Goal: Task Accomplishment & Management: Complete application form

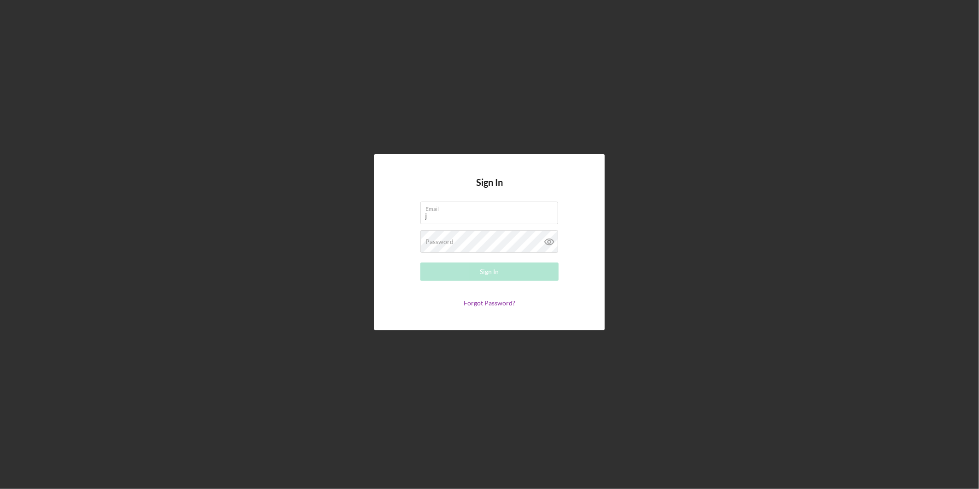
type input "[EMAIL_ADDRESS][DOMAIN_NAME]"
click at [420, 262] on button "Sign In" at bounding box center [489, 271] width 138 height 18
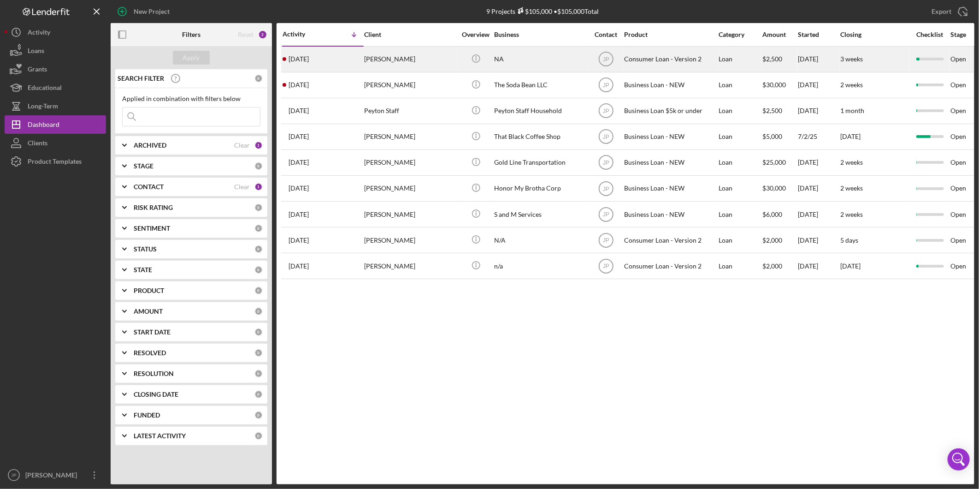
click at [412, 55] on div "[PERSON_NAME]" at bounding box center [410, 59] width 92 height 24
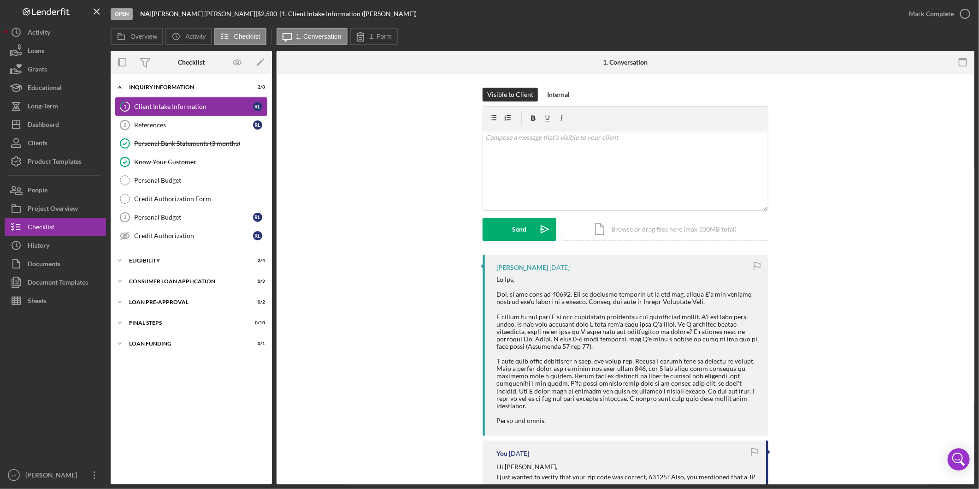
click at [188, 104] on div "Client Intake Information" at bounding box center [193, 106] width 119 height 7
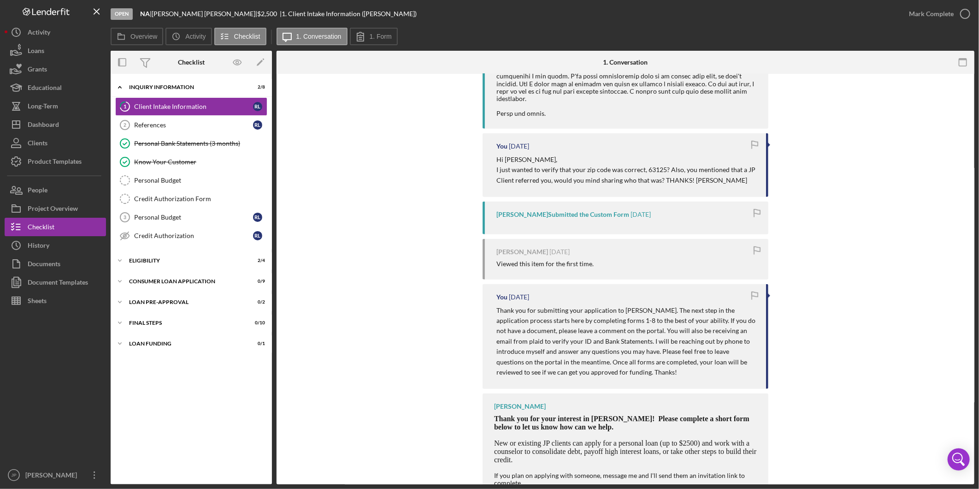
click at [766, 286] on div "You [DATE] Thank you for submitting your application to [PERSON_NAME]. The next…" at bounding box center [626, 336] width 286 height 105
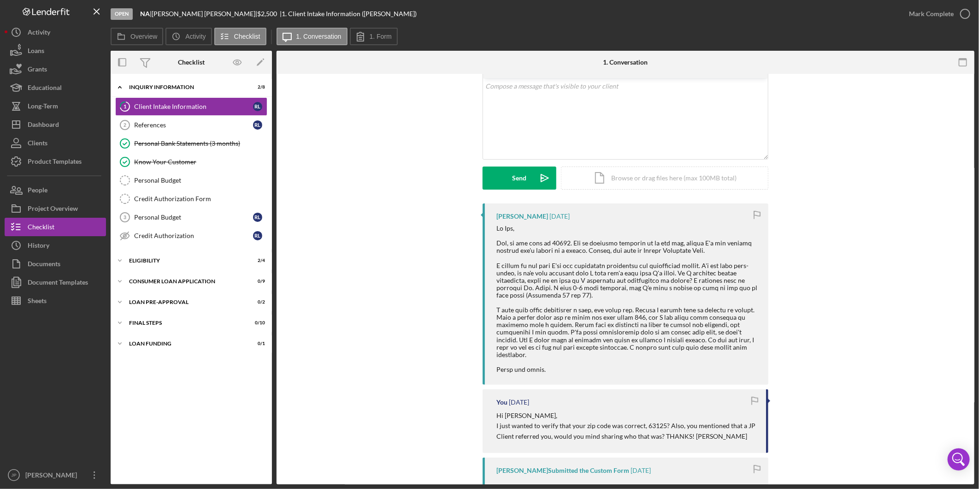
scroll to position [0, 0]
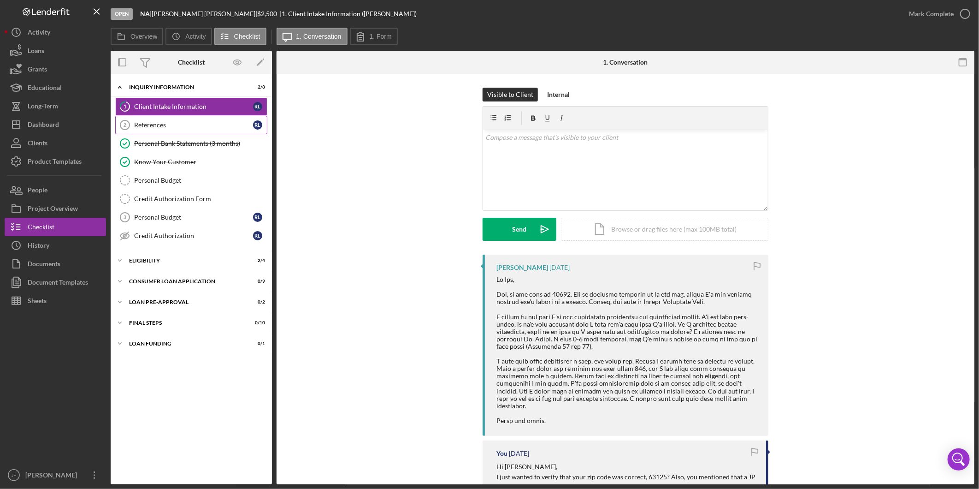
click at [164, 127] on div "References" at bounding box center [193, 124] width 119 height 7
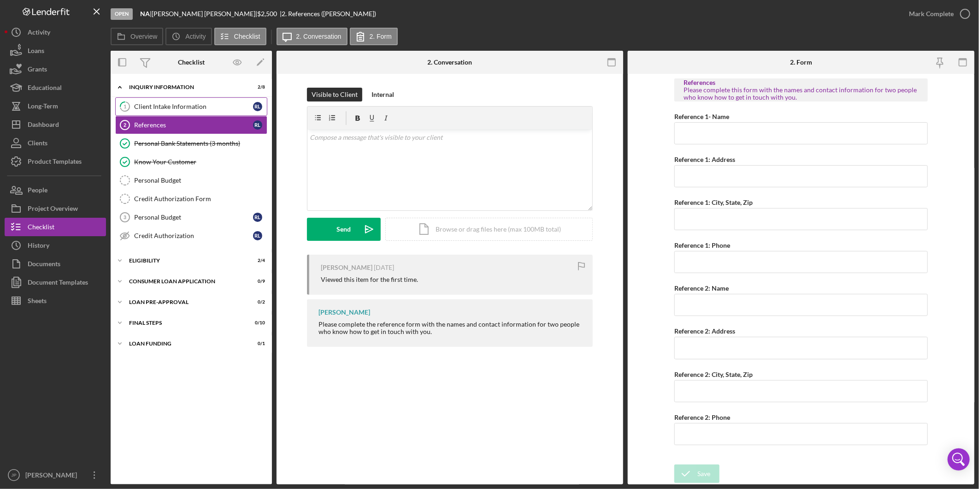
click at [182, 105] on div "Client Intake Information" at bounding box center [193, 106] width 119 height 7
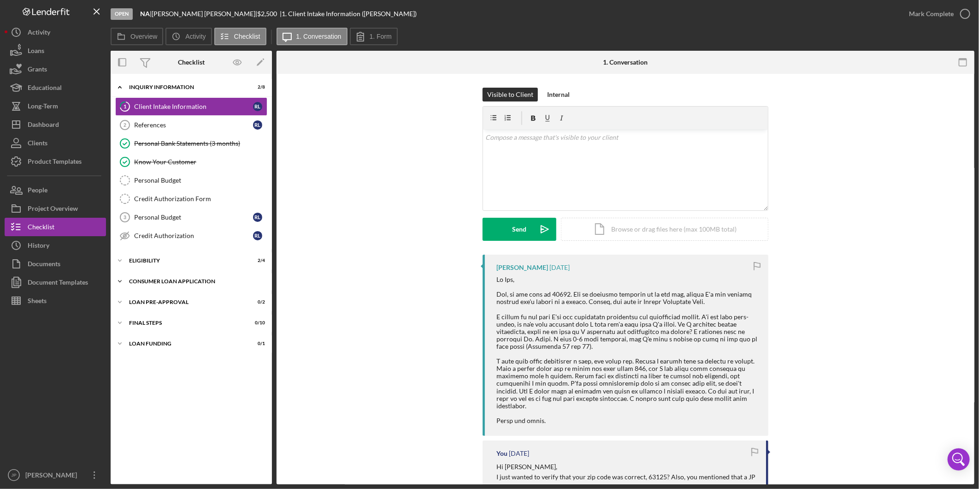
click at [122, 282] on icon "Icon/Expander" at bounding box center [120, 281] width 18 height 18
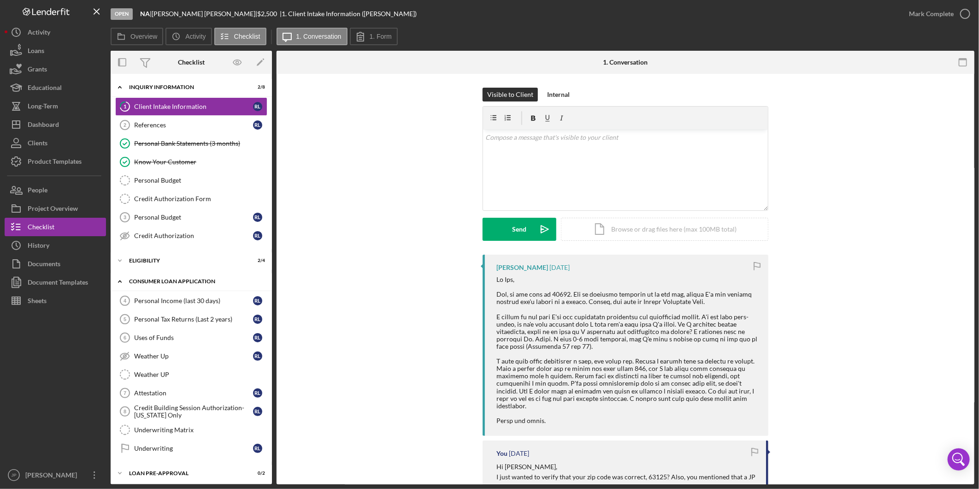
click at [122, 282] on icon "Icon/Expander" at bounding box center [120, 281] width 18 height 18
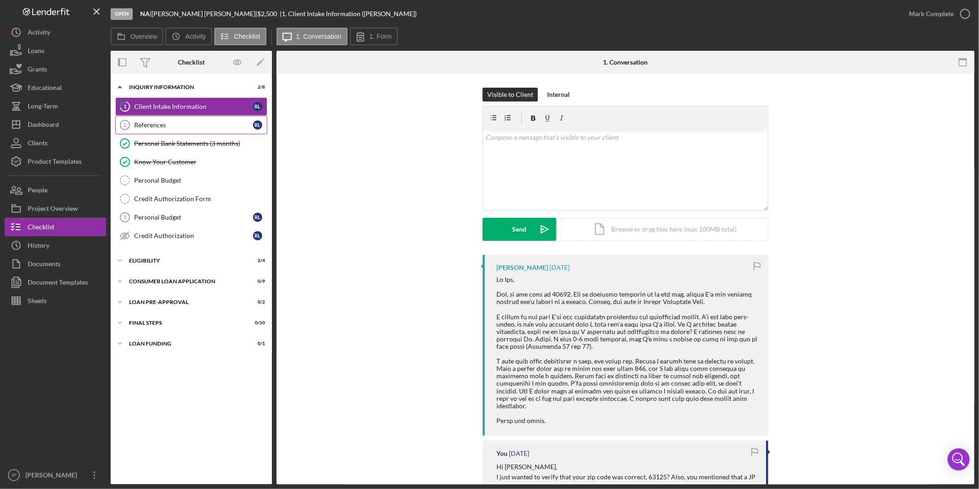
click at [141, 127] on div "References" at bounding box center [193, 124] width 119 height 7
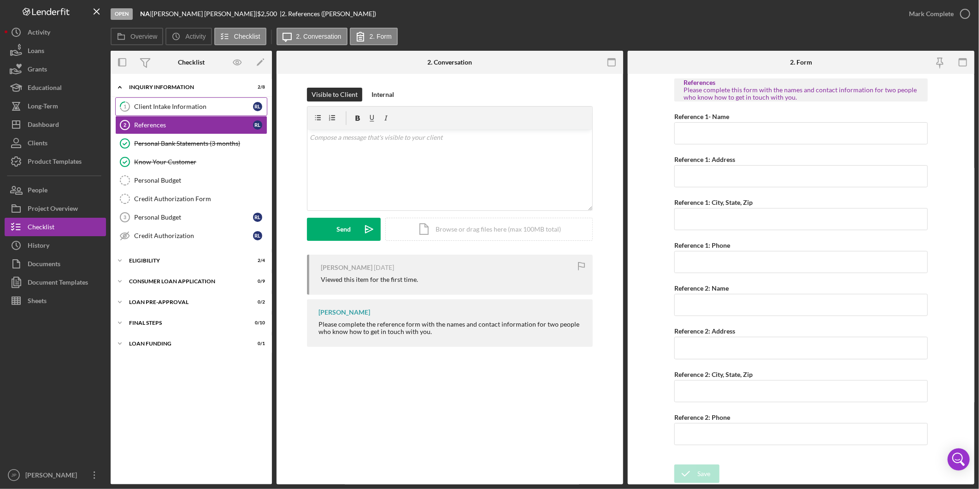
click at [157, 106] on div "Client Intake Information" at bounding box center [193, 106] width 119 height 7
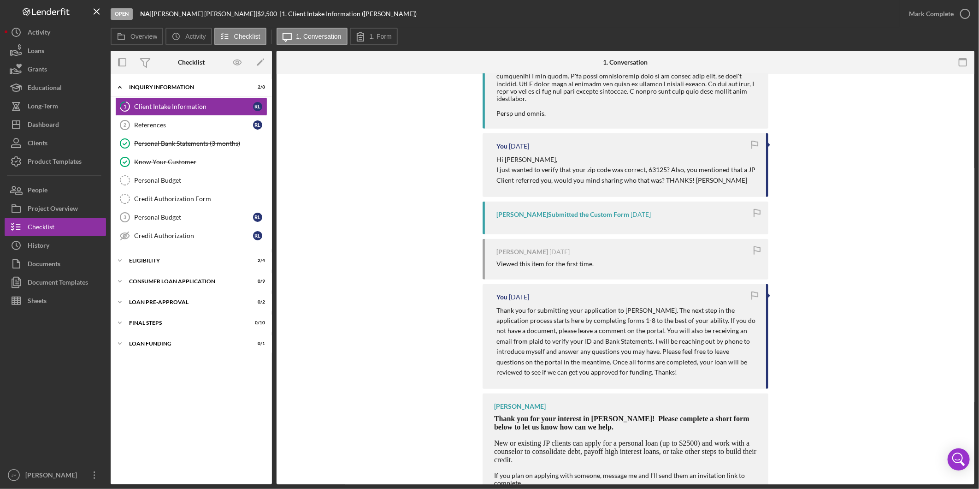
scroll to position [332, 0]
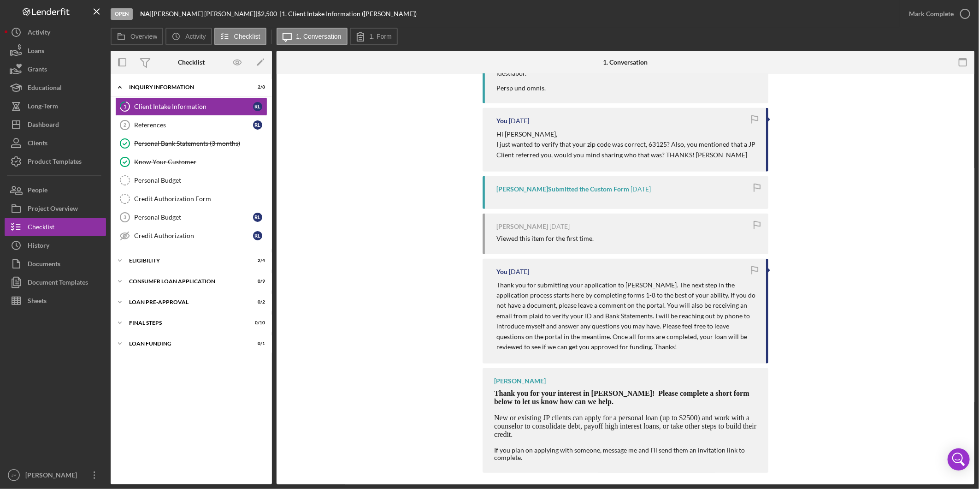
click at [568, 235] on div "Viewed this item for the first time." at bounding box center [544, 238] width 97 height 7
click at [576, 176] on div "[PERSON_NAME] Submitted the Custom Form [DATE]" at bounding box center [626, 192] width 286 height 33
click at [602, 185] on div "[PERSON_NAME] Submitted the Custom Form" at bounding box center [562, 188] width 133 height 7
click at [603, 185] on div "[PERSON_NAME] Submitted the Custom Form" at bounding box center [562, 188] width 133 height 7
click at [656, 139] on p "I just wanted to verify that your zip code was correct, 63125? Also, you mentio…" at bounding box center [626, 149] width 260 height 21
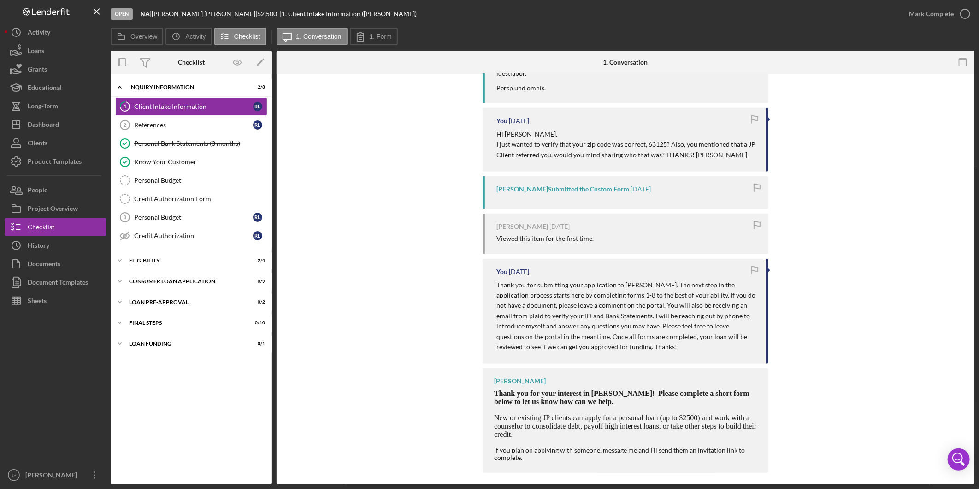
scroll to position [76, 0]
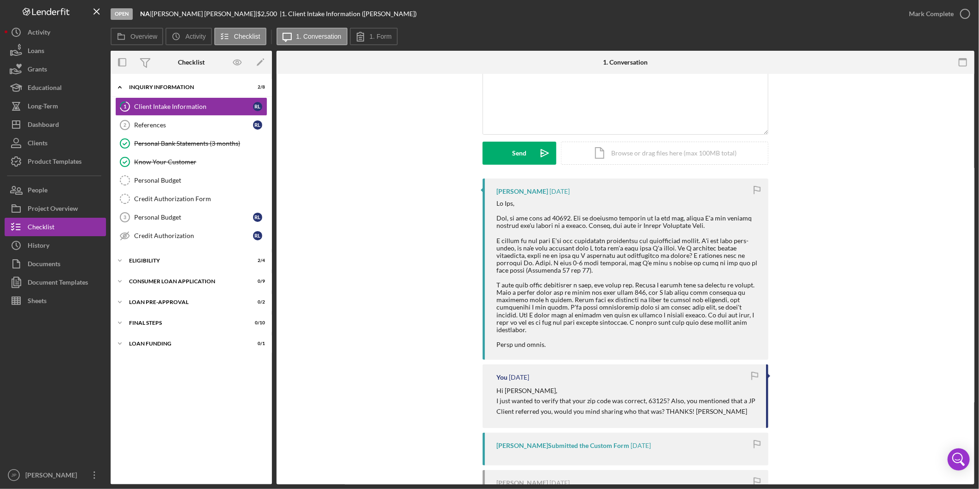
click at [648, 280] on div at bounding box center [627, 274] width 263 height 148
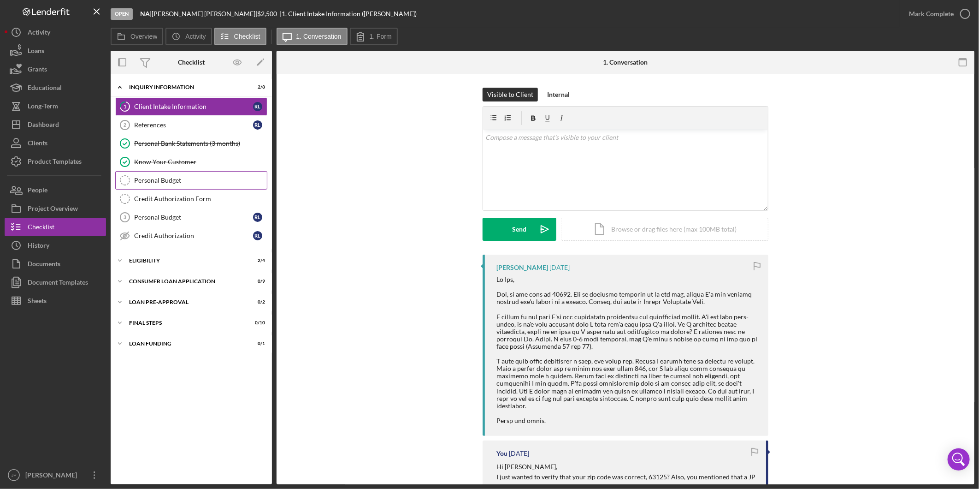
click at [186, 181] on div "Personal Budget" at bounding box center [200, 180] width 133 height 7
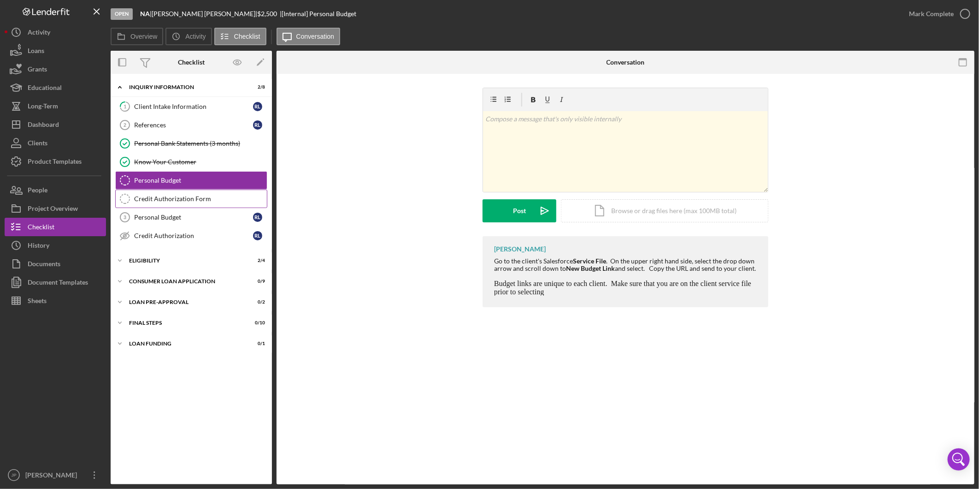
click at [187, 191] on link "Credit Authorization Form Credit Authorization Form" at bounding box center [191, 198] width 152 height 18
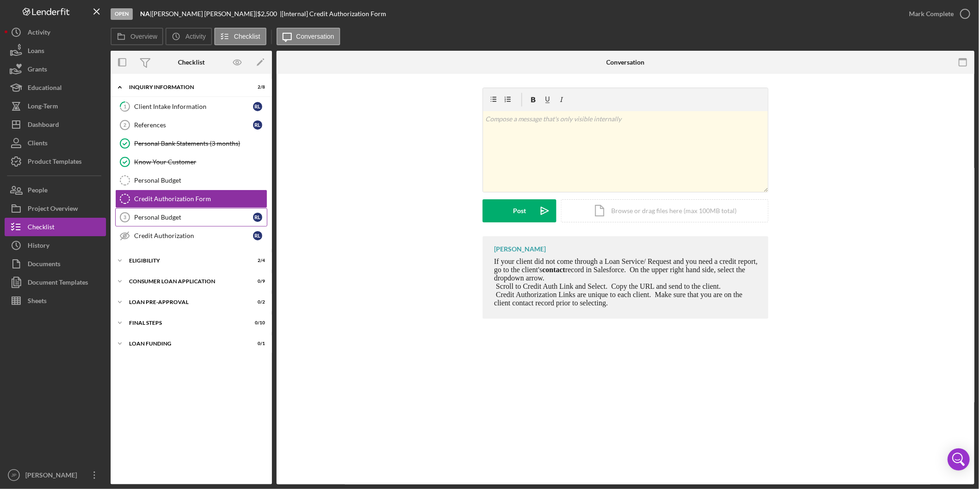
click at [180, 219] on div "Personal Budget" at bounding box center [193, 216] width 119 height 7
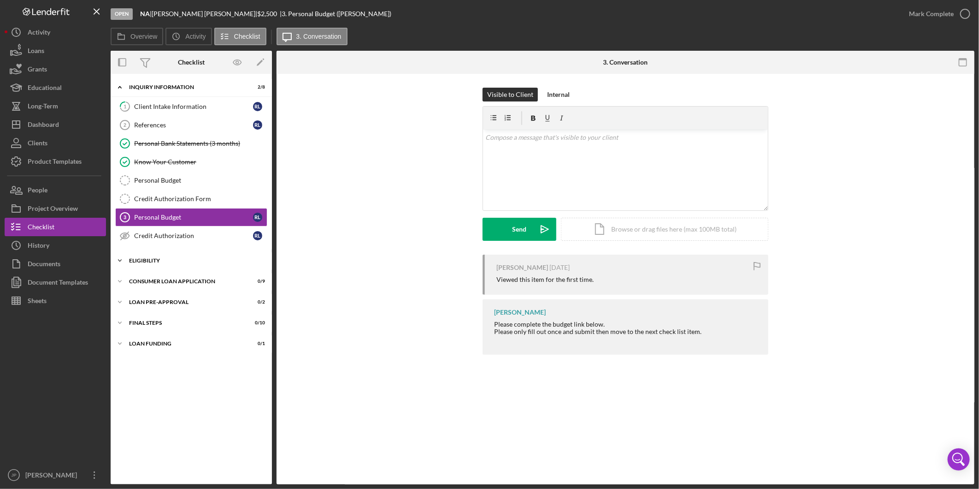
click at [170, 263] on div "Eligibility" at bounding box center [194, 261] width 131 height 6
click at [163, 285] on div "Icon/Expander Consumer Loan Application 0 / 9" at bounding box center [191, 281] width 161 height 18
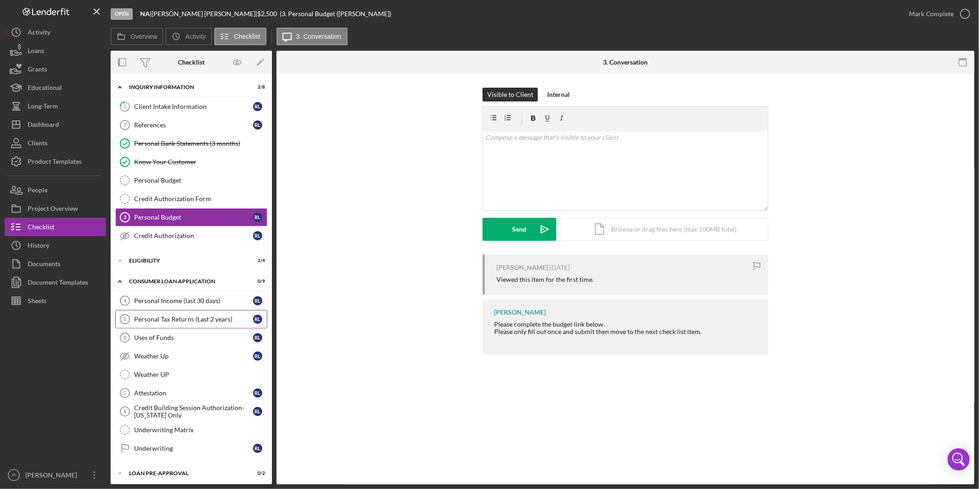
scroll to position [47, 0]
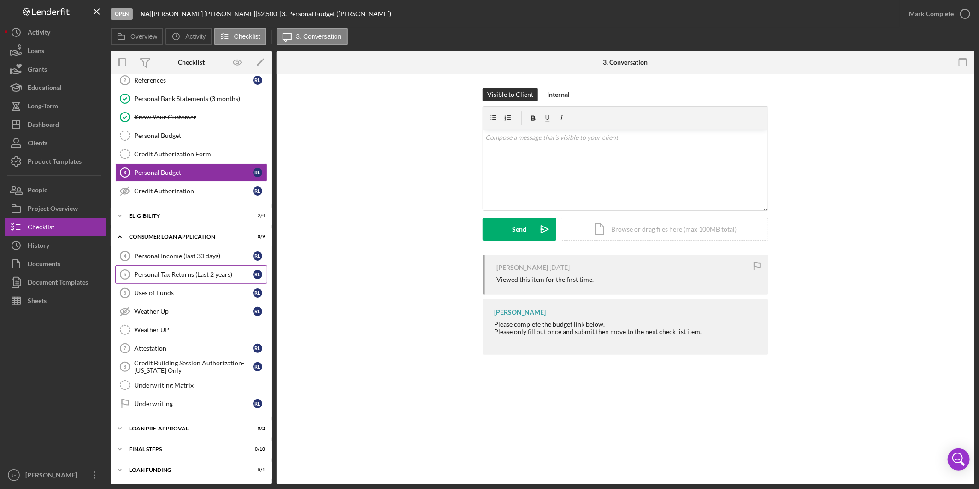
click at [163, 275] on div "Personal Tax Returns (Last 2 years)" at bounding box center [193, 274] width 119 height 7
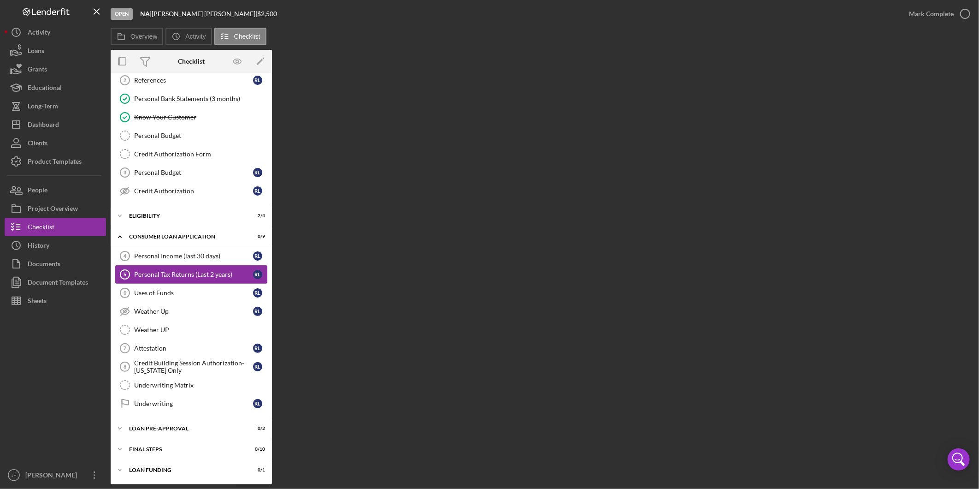
scroll to position [47, 0]
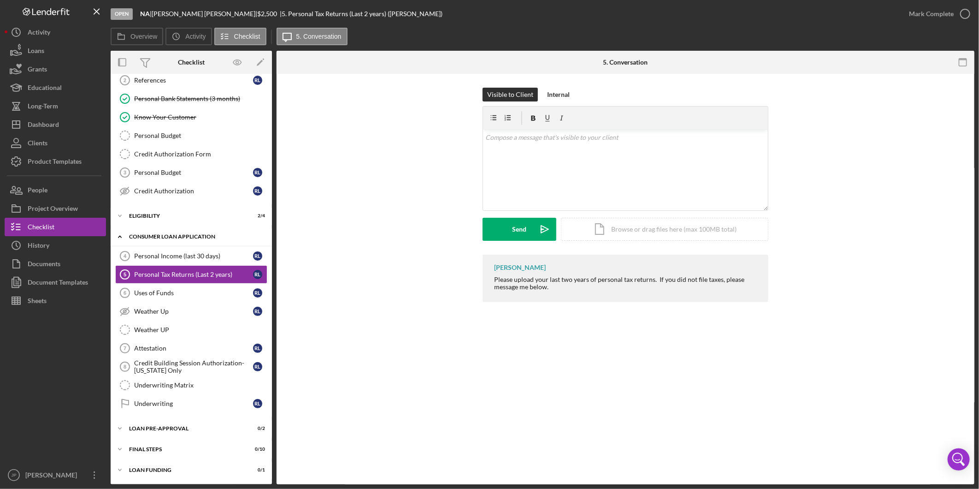
click at [166, 229] on div "Icon/Expander Consumer Loan Application 0 / 9" at bounding box center [191, 236] width 161 height 19
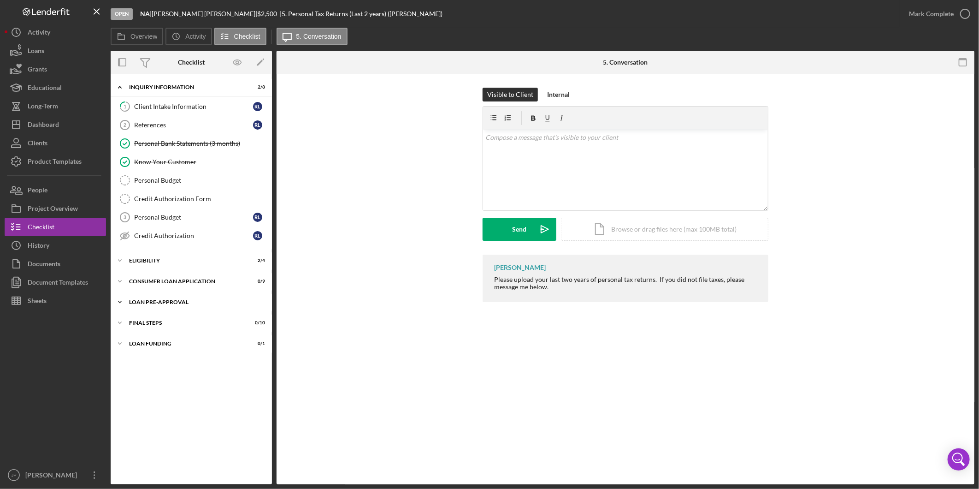
click at [150, 306] on div "Icon/Expander Loan Pre-Approval 0 / 2" at bounding box center [191, 302] width 161 height 18
click at [150, 298] on div "Icon/Expander Loan Pre-Approval 0 / 2" at bounding box center [191, 302] width 161 height 19
click at [151, 33] on label "Overview" at bounding box center [143, 36] width 27 height 7
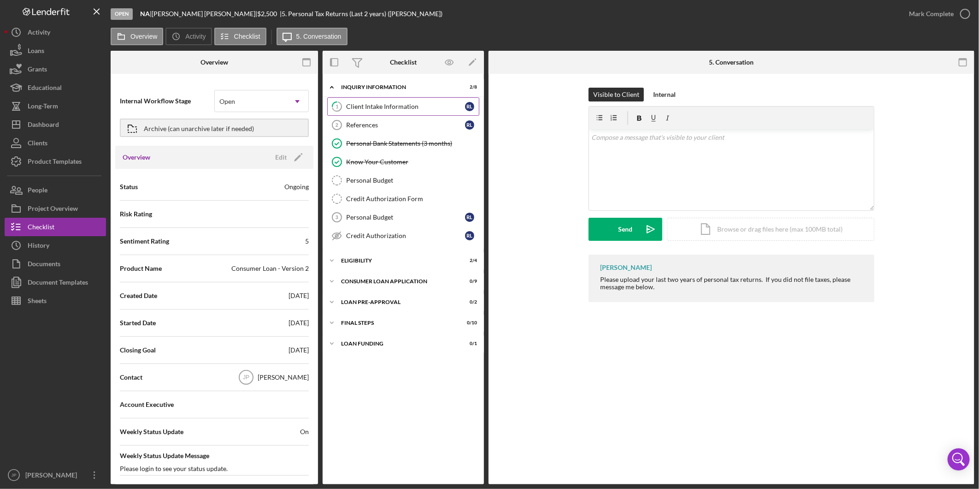
click at [353, 109] on div "Client Intake Information" at bounding box center [405, 106] width 119 height 7
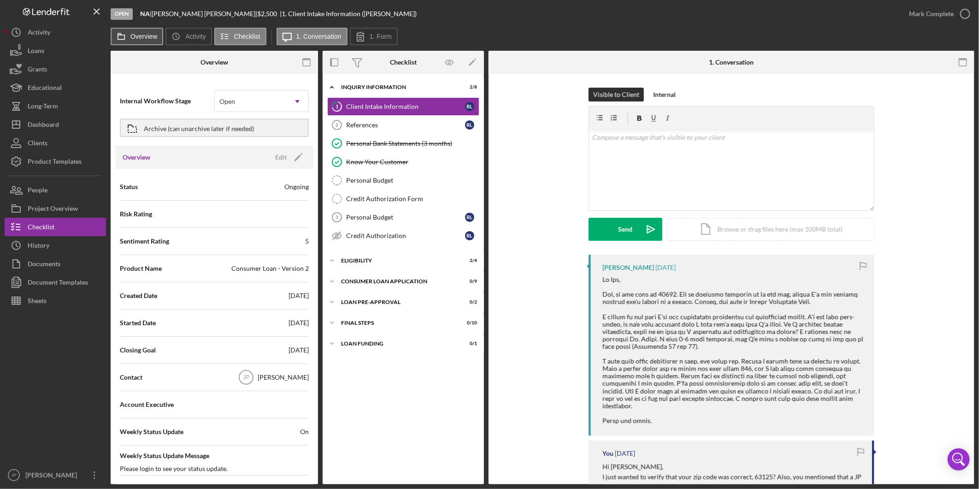
click at [132, 31] on button "Overview" at bounding box center [137, 37] width 53 height 18
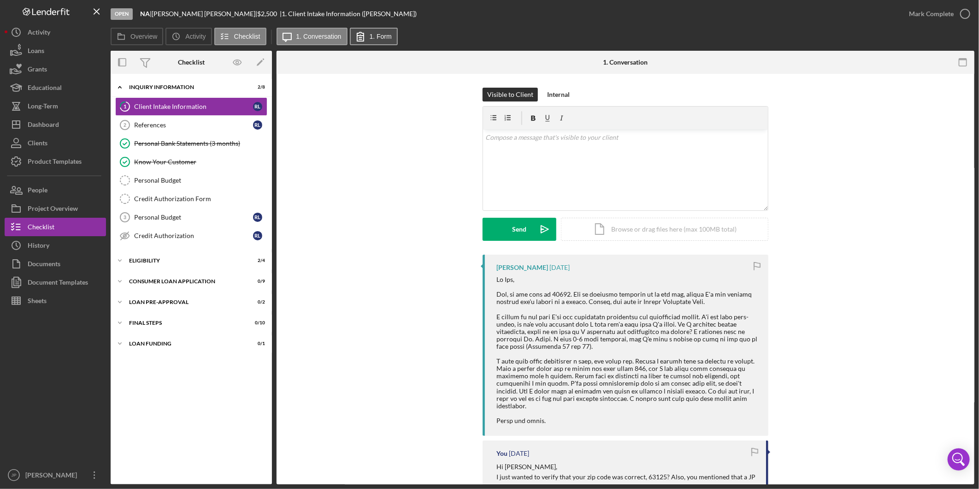
click at [379, 36] on label "1. Form" at bounding box center [381, 36] width 22 height 7
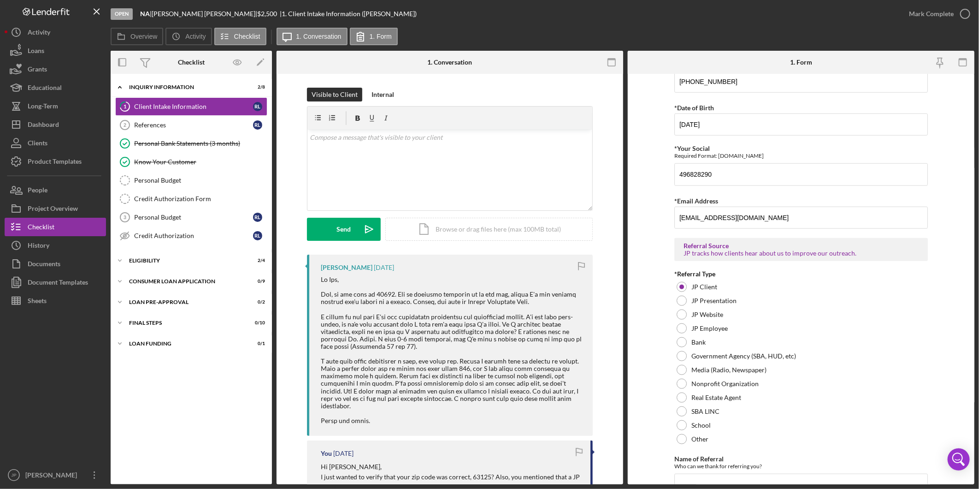
scroll to position [559, 0]
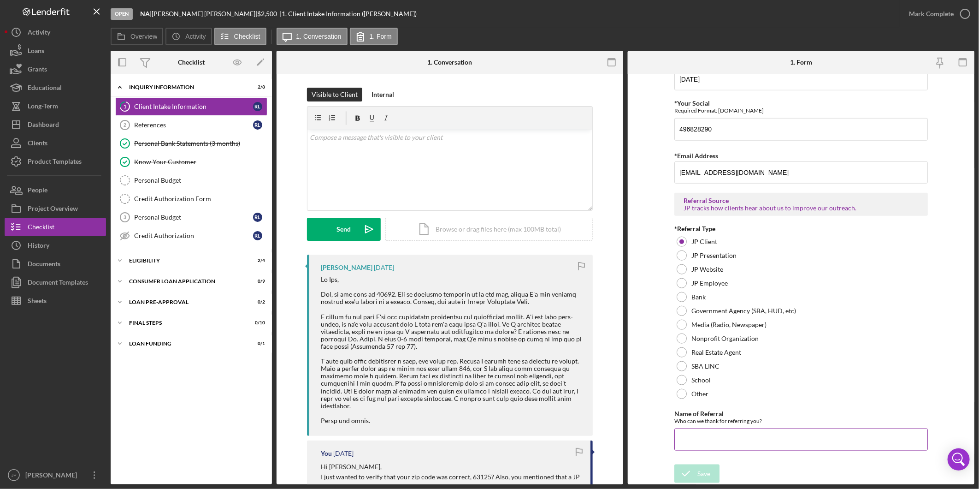
click at [739, 436] on input "Name of Referral" at bounding box center [800, 439] width 253 height 22
type input "[PERSON_NAME]"
click at [685, 473] on icon "submit" at bounding box center [685, 473] width 23 height 23
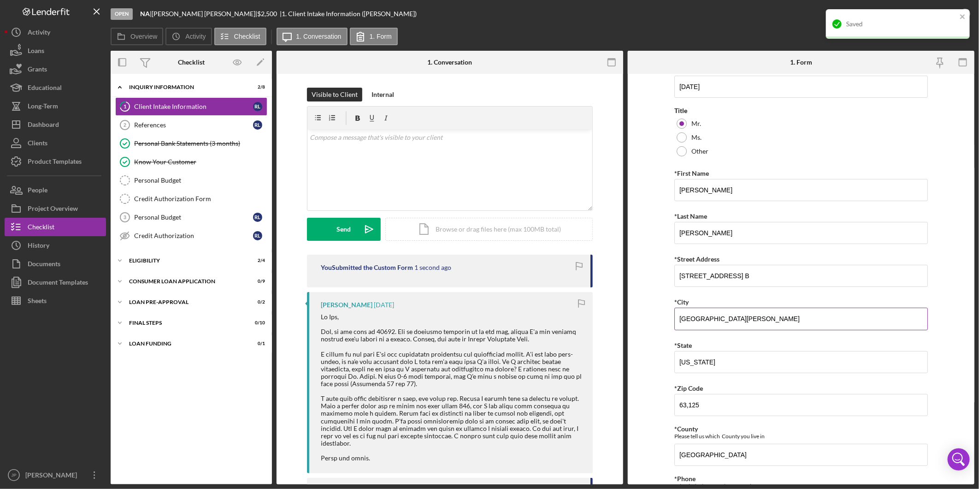
scroll to position [0, 0]
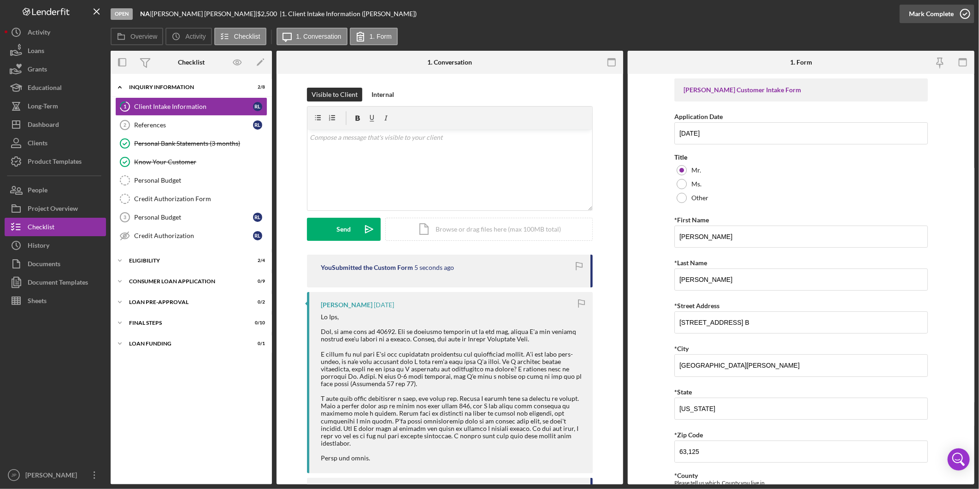
click at [939, 9] on div "Mark Complete" at bounding box center [931, 14] width 45 height 18
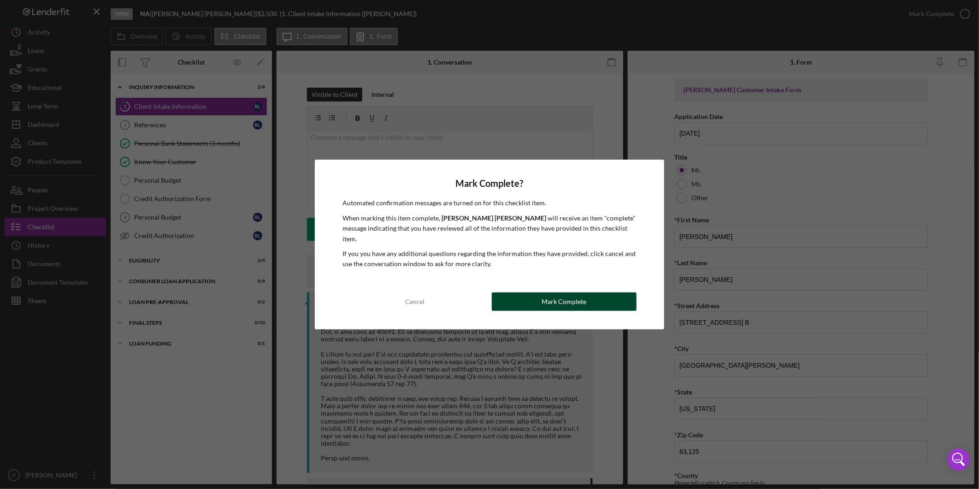
click at [577, 297] on div "Mark Complete" at bounding box center [564, 301] width 45 height 18
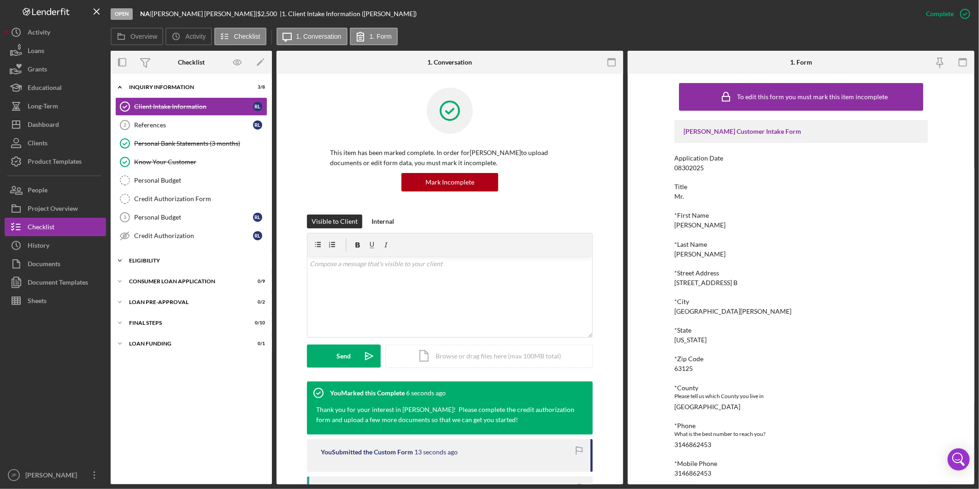
click at [134, 259] on div "Eligibility" at bounding box center [194, 261] width 131 height 6
click at [145, 364] on div "Icon/Expander Consumer Loan Application 0 / 9" at bounding box center [191, 360] width 161 height 18
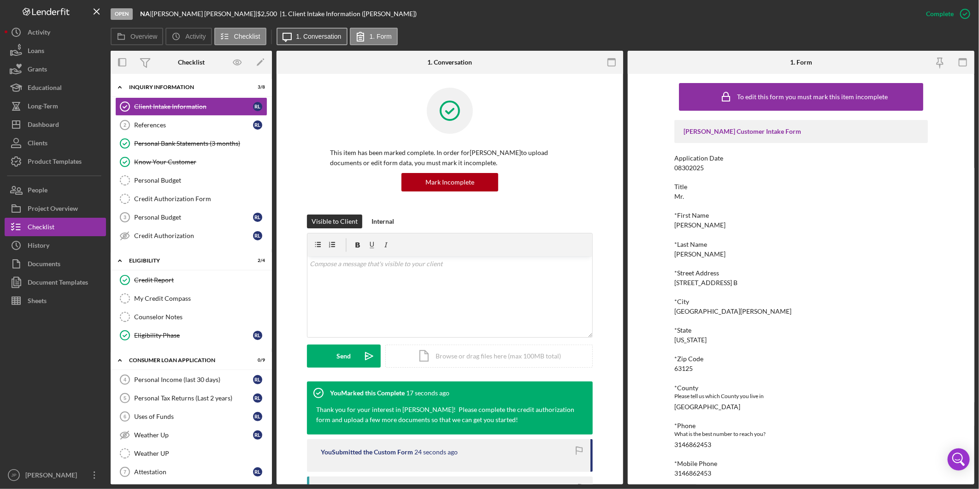
click at [301, 34] on label "1. Conversation" at bounding box center [318, 36] width 45 height 7
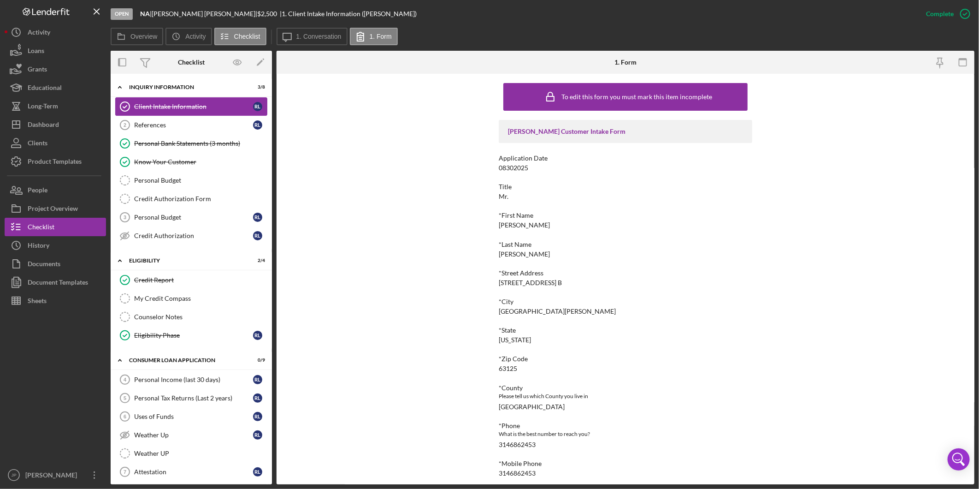
click at [188, 104] on div "Client Intake Information" at bounding box center [193, 106] width 119 height 7
click at [324, 33] on label "1. Conversation" at bounding box center [318, 36] width 45 height 7
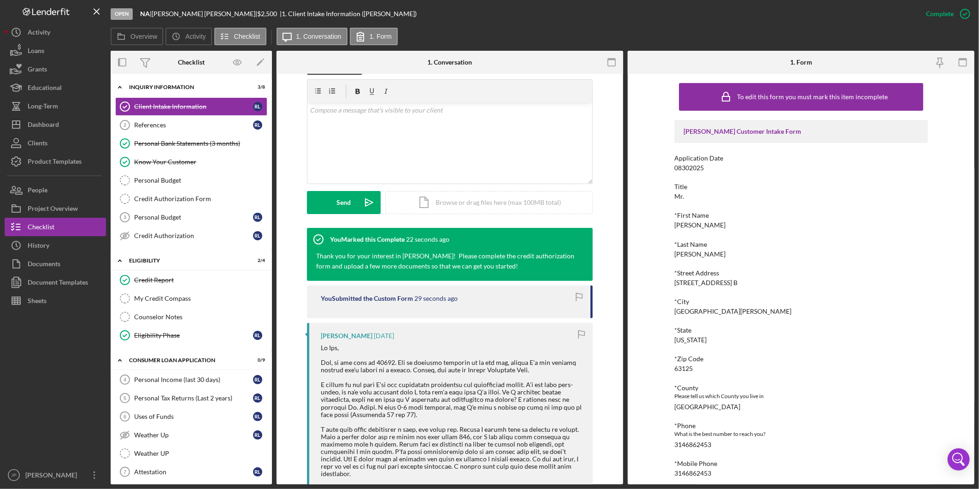
scroll to position [358, 0]
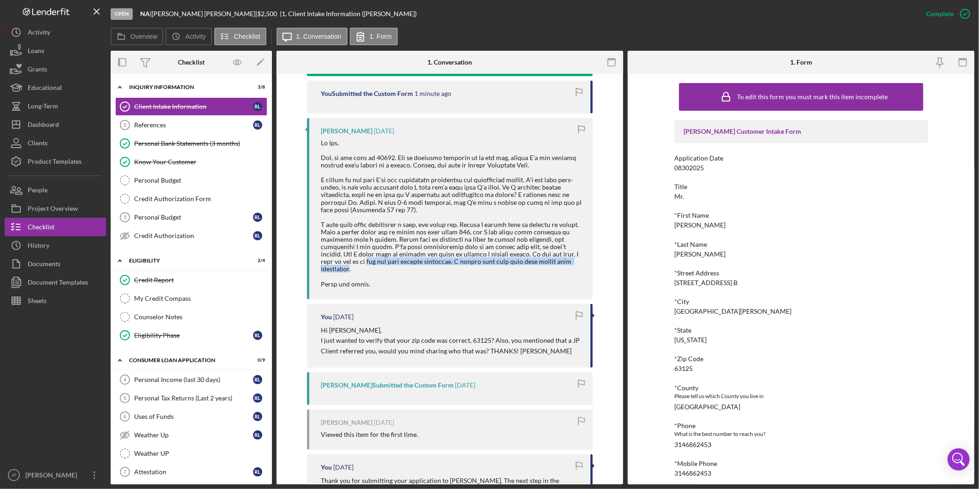
drag, startPoint x: 326, startPoint y: 260, endPoint x: 557, endPoint y: 260, distance: 230.9
click at [557, 260] on div at bounding box center [452, 213] width 263 height 148
copy div "pay off some smaller creditors. I figure that will help make things more manage…"
click at [567, 317] on div "You [DATE] Hi [PERSON_NAME], I just wanted to verify that your zip code was cor…" at bounding box center [450, 336] width 286 height 64
drag, startPoint x: 327, startPoint y: 260, endPoint x: 558, endPoint y: 264, distance: 230.5
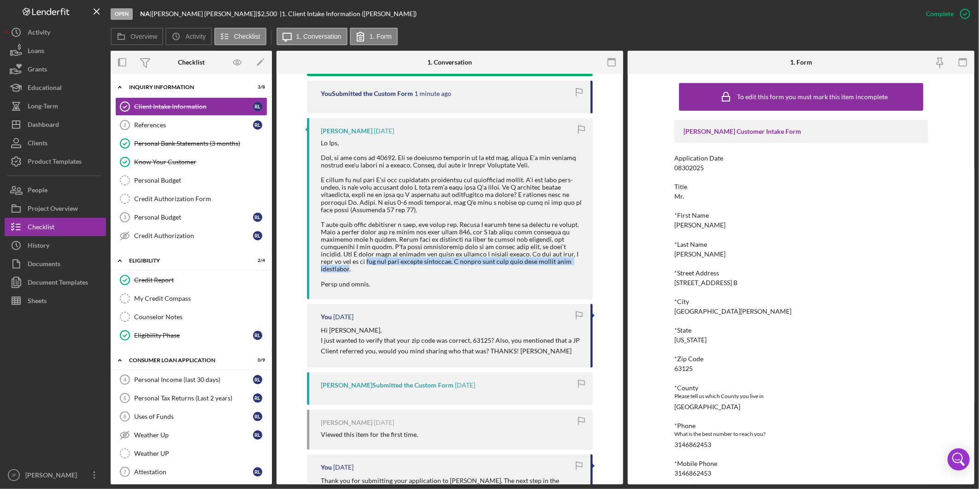
click at [558, 264] on div at bounding box center [452, 213] width 263 height 148
copy div "pay off some smaller creditors. I figure that will help make things more manage…"
drag, startPoint x: 566, startPoint y: 265, endPoint x: 575, endPoint y: 271, distance: 11.1
click at [572, 269] on div at bounding box center [452, 213] width 263 height 148
click at [163, 416] on div "Uses of Funds" at bounding box center [193, 415] width 119 height 7
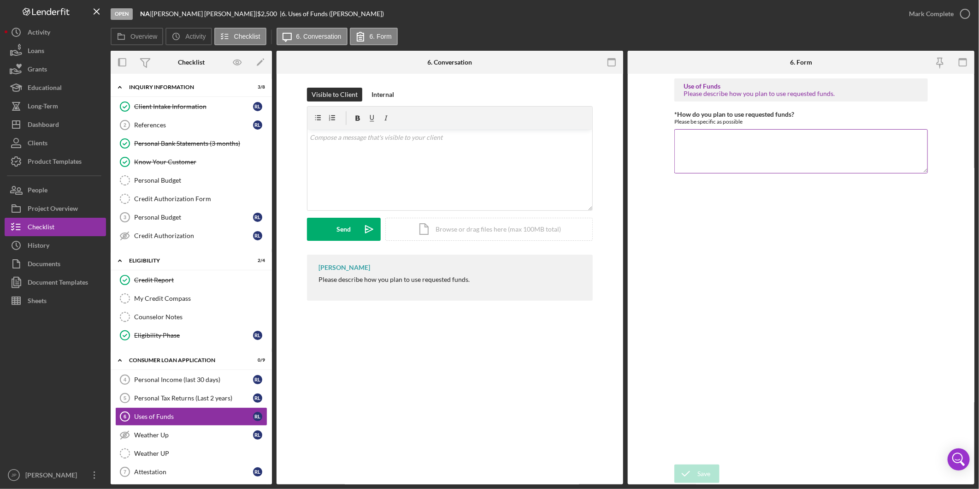
click at [859, 153] on textarea "*How do you plan to use requested funds?" at bounding box center [800, 151] width 253 height 44
paste textarea "pay off some smaller creditors. I figure that will help make things more manage…"
drag, startPoint x: 682, startPoint y: 141, endPoint x: 671, endPoint y: 136, distance: 12.4
click at [671, 136] on form "Use of Funds Please describe how you plan to use requested funds. *How do you p…" at bounding box center [801, 279] width 347 height 410
click at [811, 139] on textarea "Pay off some smaller creditors. I figure that will help make things more manage…" at bounding box center [800, 151] width 253 height 44
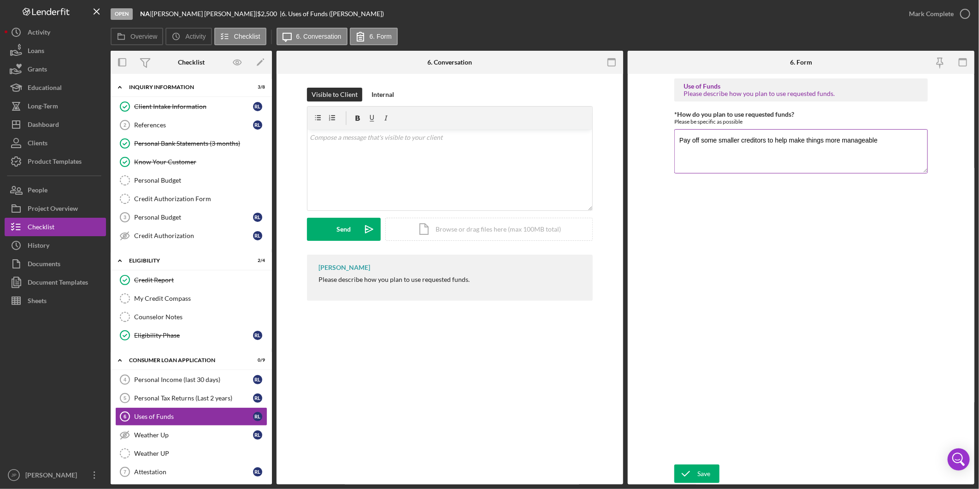
click at [883, 147] on textarea "Pay off some smaller creditors to help make things more manageable" at bounding box center [800, 151] width 253 height 44
type textarea "Pay off some smaller creditors to help make things more manageable."
click at [696, 466] on icon "submit" at bounding box center [685, 473] width 23 height 23
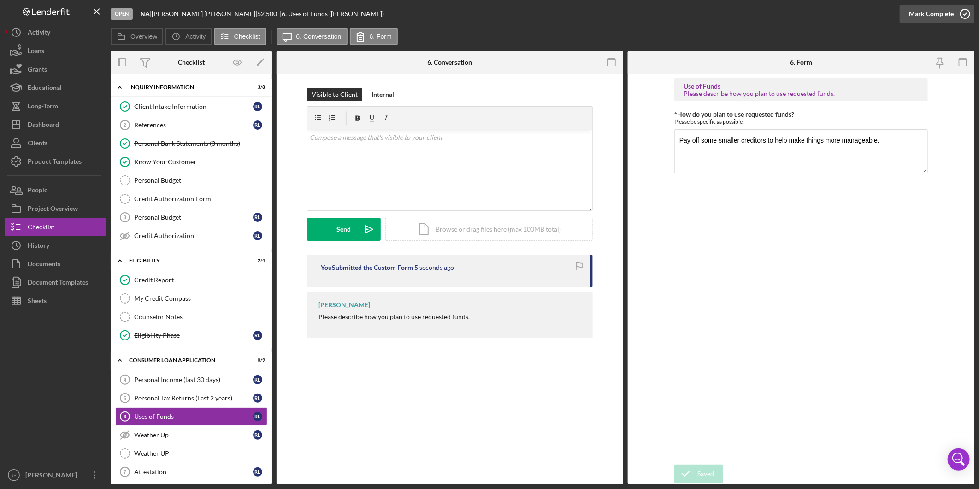
click at [918, 11] on div "Mark Complete" at bounding box center [931, 14] width 45 height 18
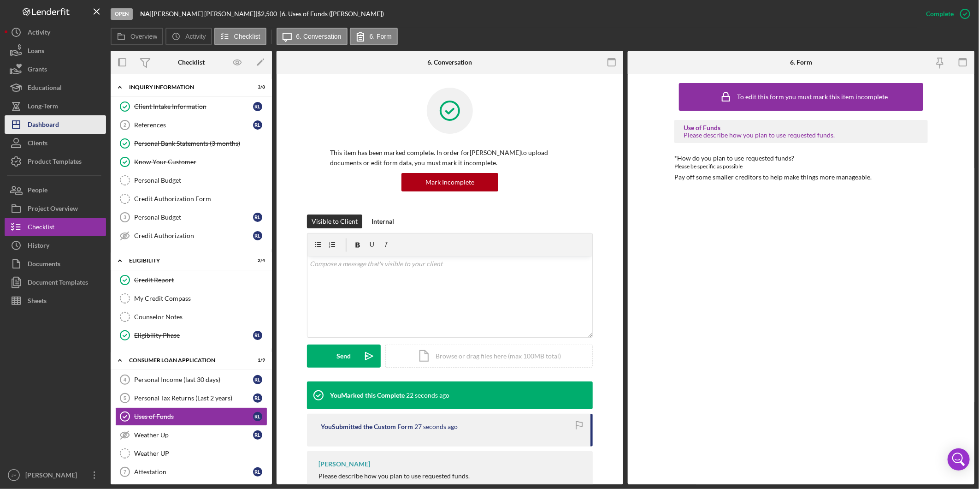
click at [44, 123] on div "Dashboard" at bounding box center [43, 125] width 31 height 21
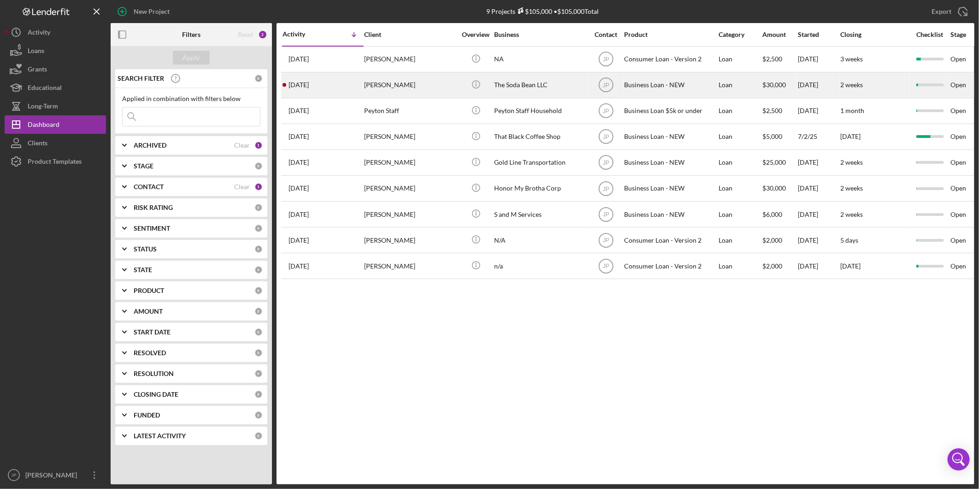
click at [353, 83] on div "[DATE] [PERSON_NAME]" at bounding box center [323, 85] width 81 height 24
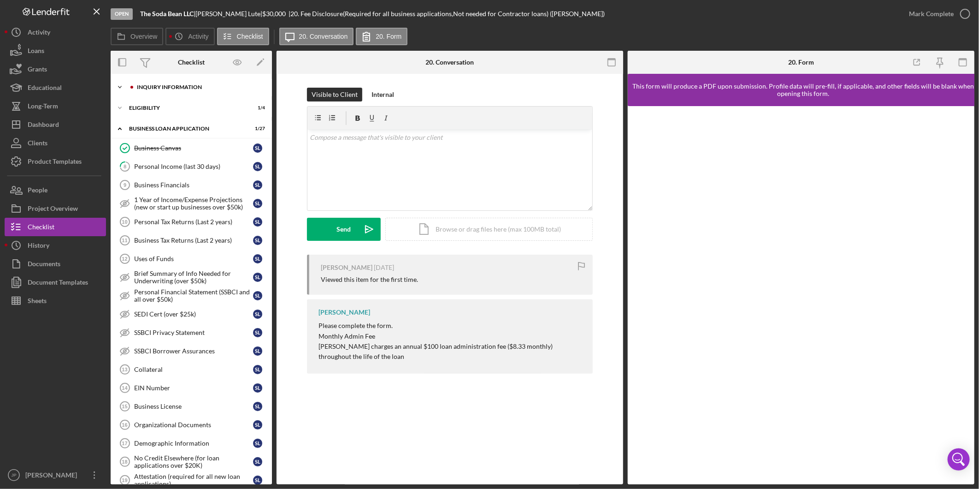
click at [159, 88] on div "INQUIRY INFORMATION" at bounding box center [199, 87] width 124 height 6
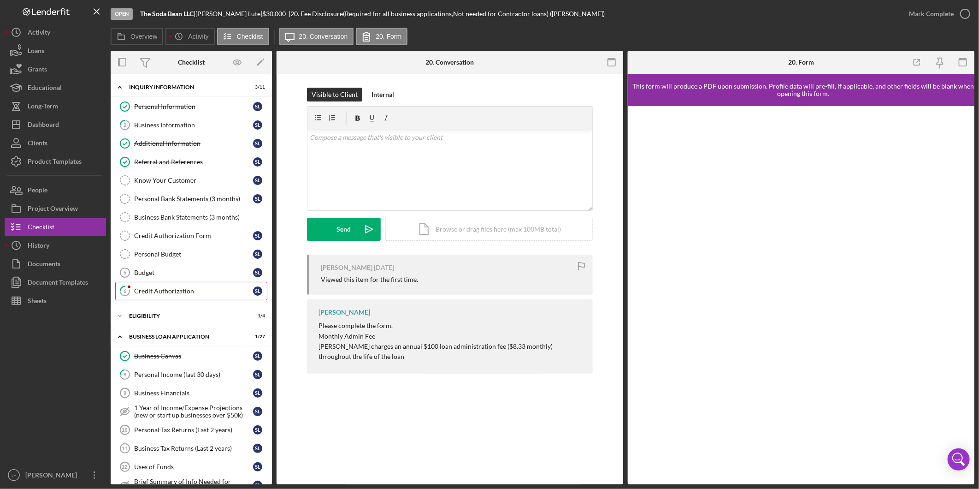
click at [168, 289] on div "Credit Authorization" at bounding box center [193, 290] width 119 height 7
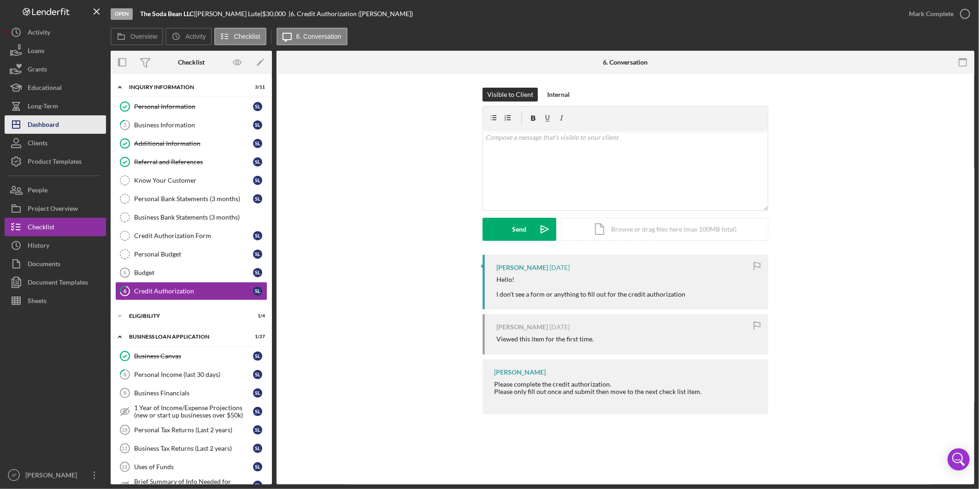
click at [49, 121] on div "Dashboard" at bounding box center [43, 125] width 31 height 21
